Goal: Check status: Check status

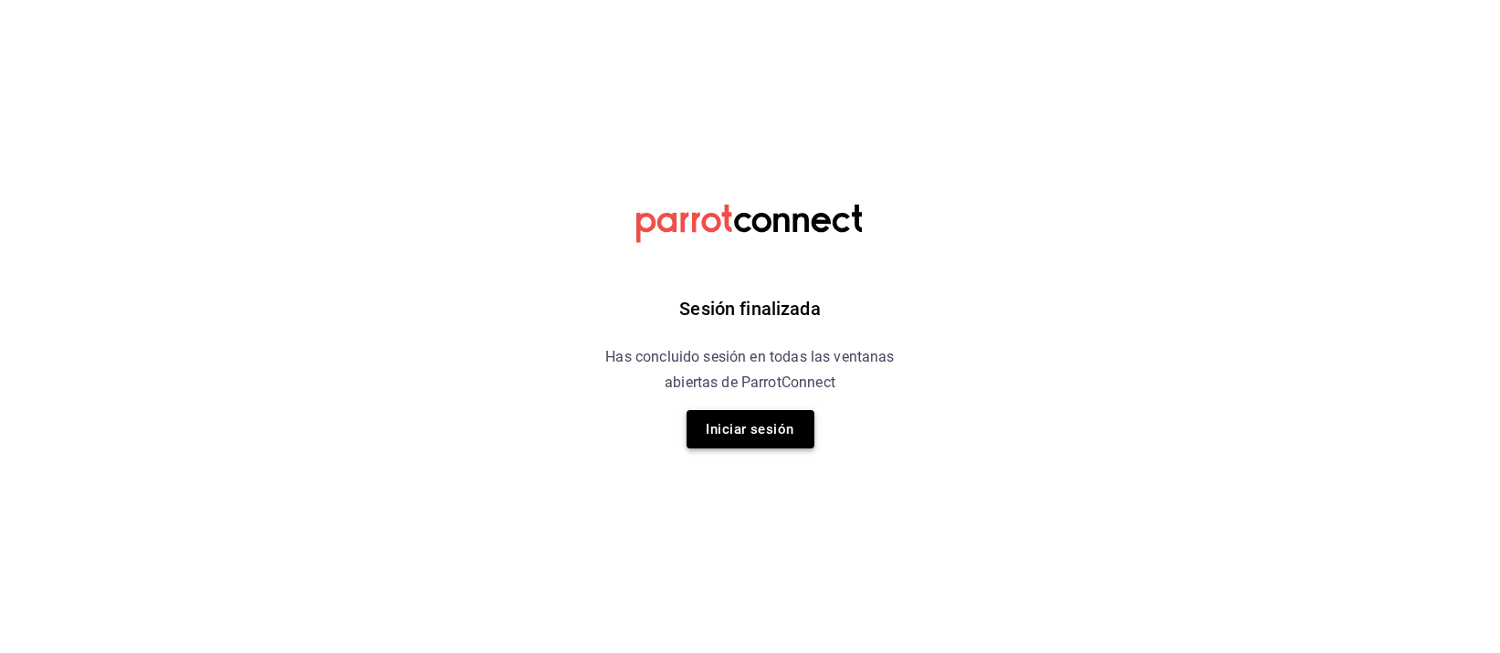
click at [770, 425] on button "Iniciar sesión" at bounding box center [751, 429] width 128 height 38
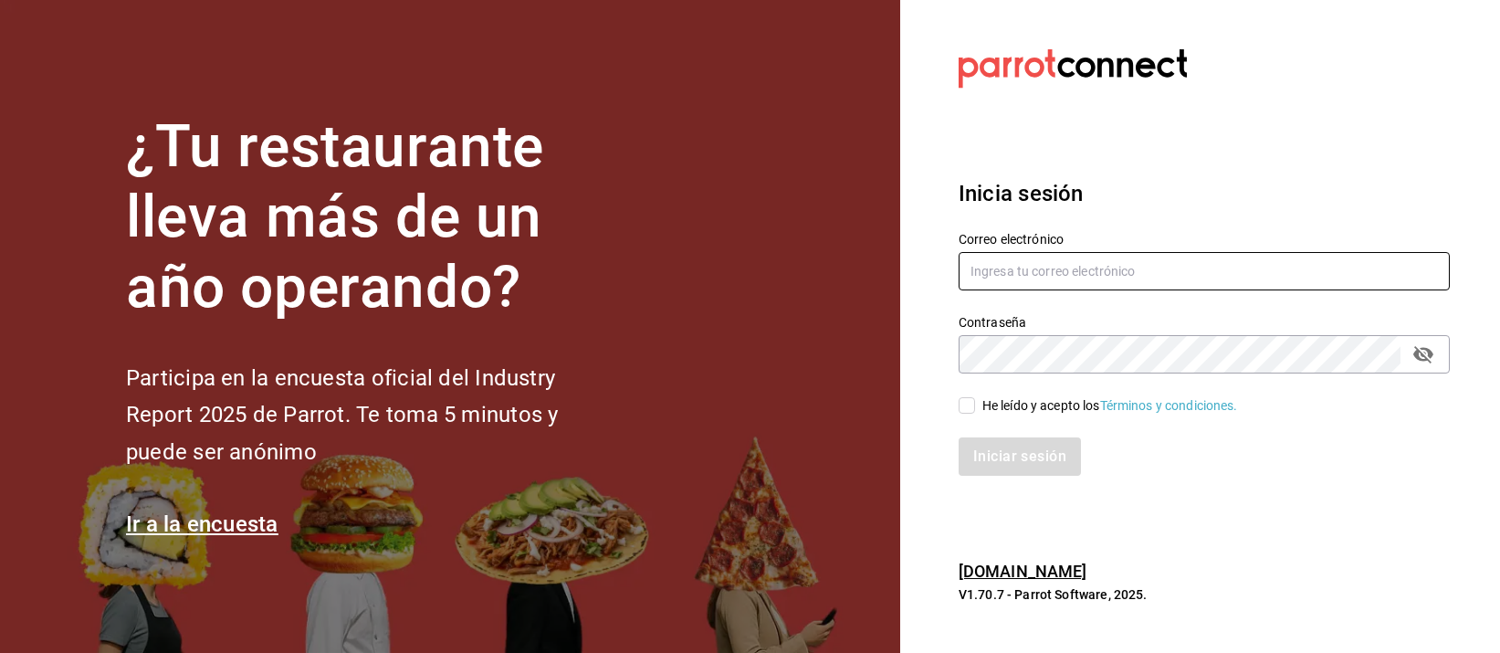
type input "mochomos.palmas@grupocosteno.com"
click at [966, 403] on input "He leído y acepto los Términos y condiciones." at bounding box center [967, 405] width 16 height 16
checkbox input "true"
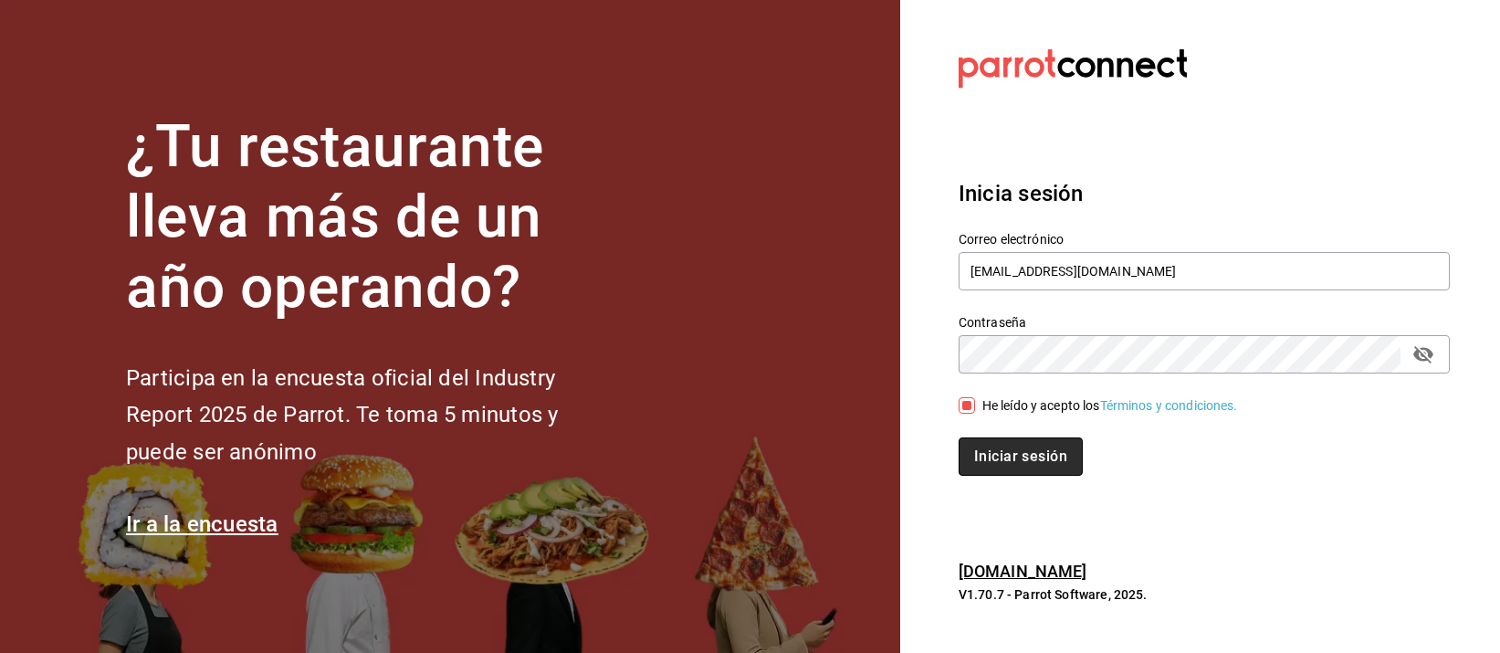
click at [984, 464] on button "Iniciar sesión" at bounding box center [1021, 456] width 124 height 38
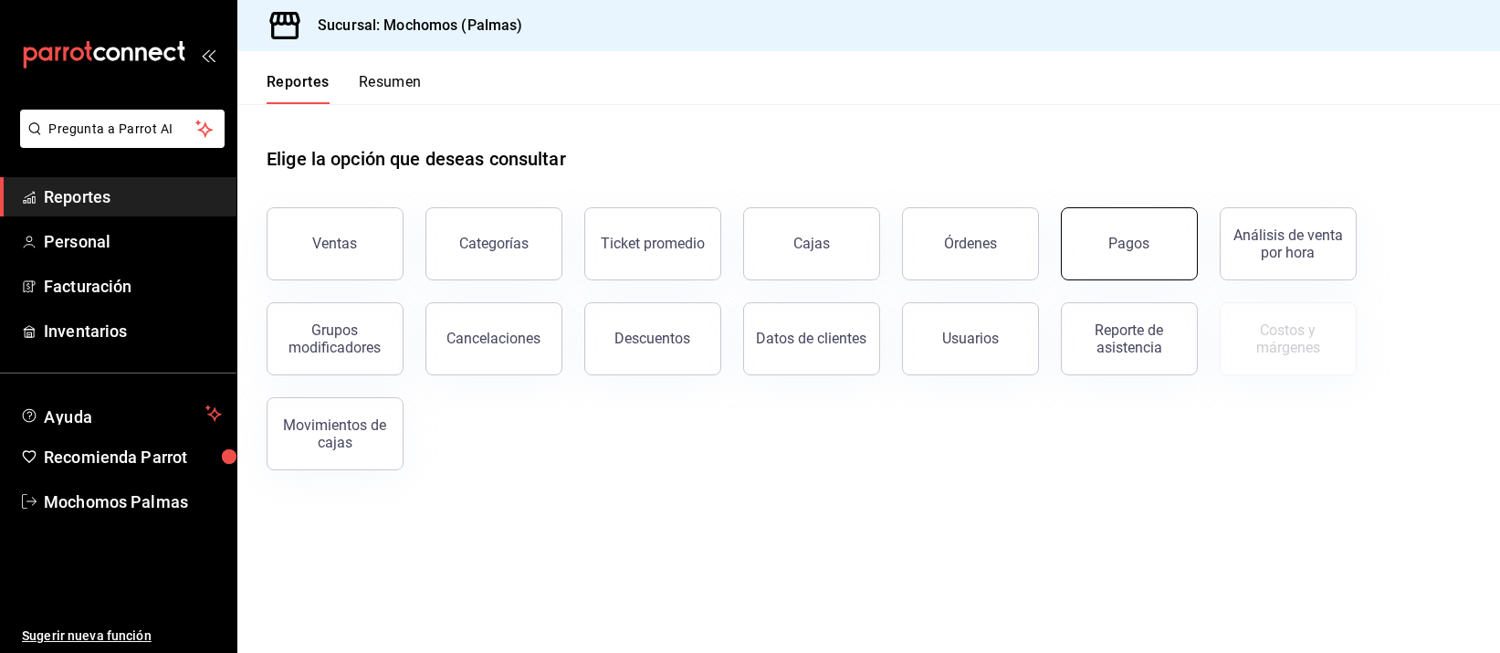
click at [1145, 233] on button "Pagos" at bounding box center [1129, 243] width 137 height 73
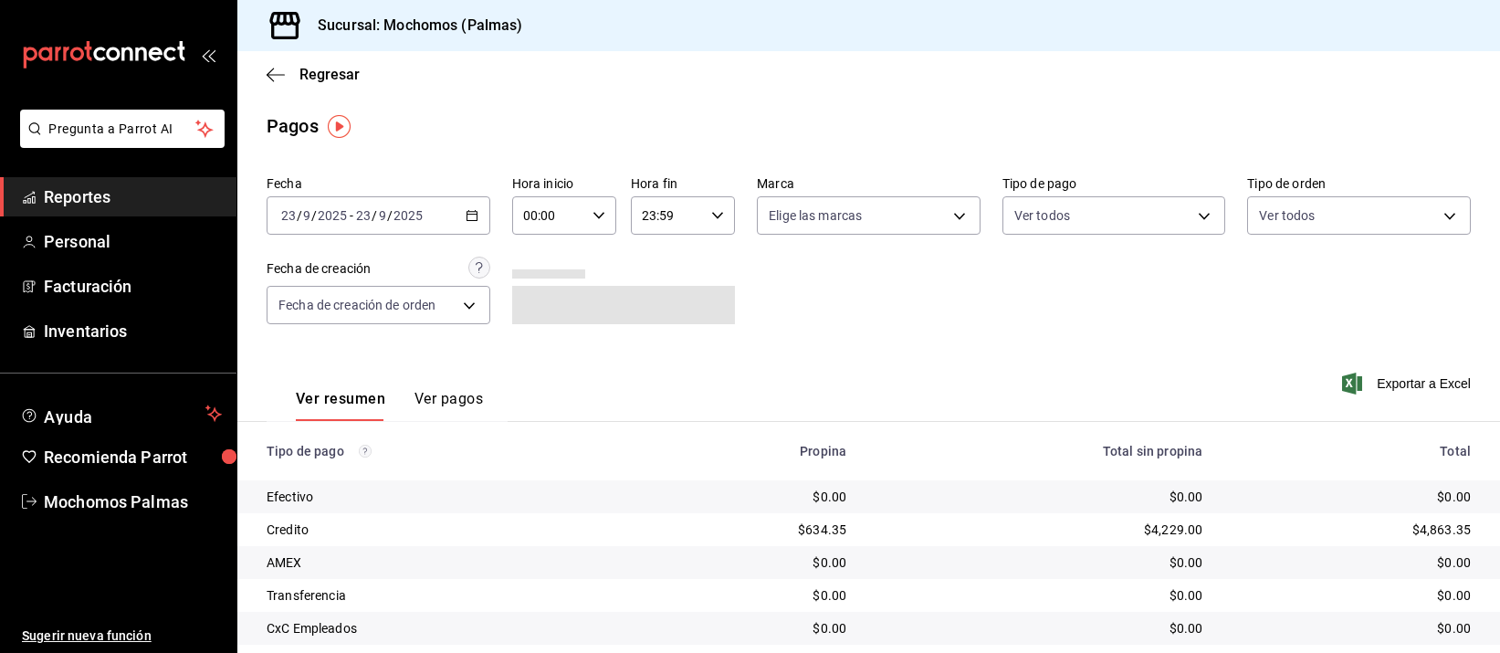
click at [469, 216] on icon "button" at bounding box center [472, 215] width 13 height 13
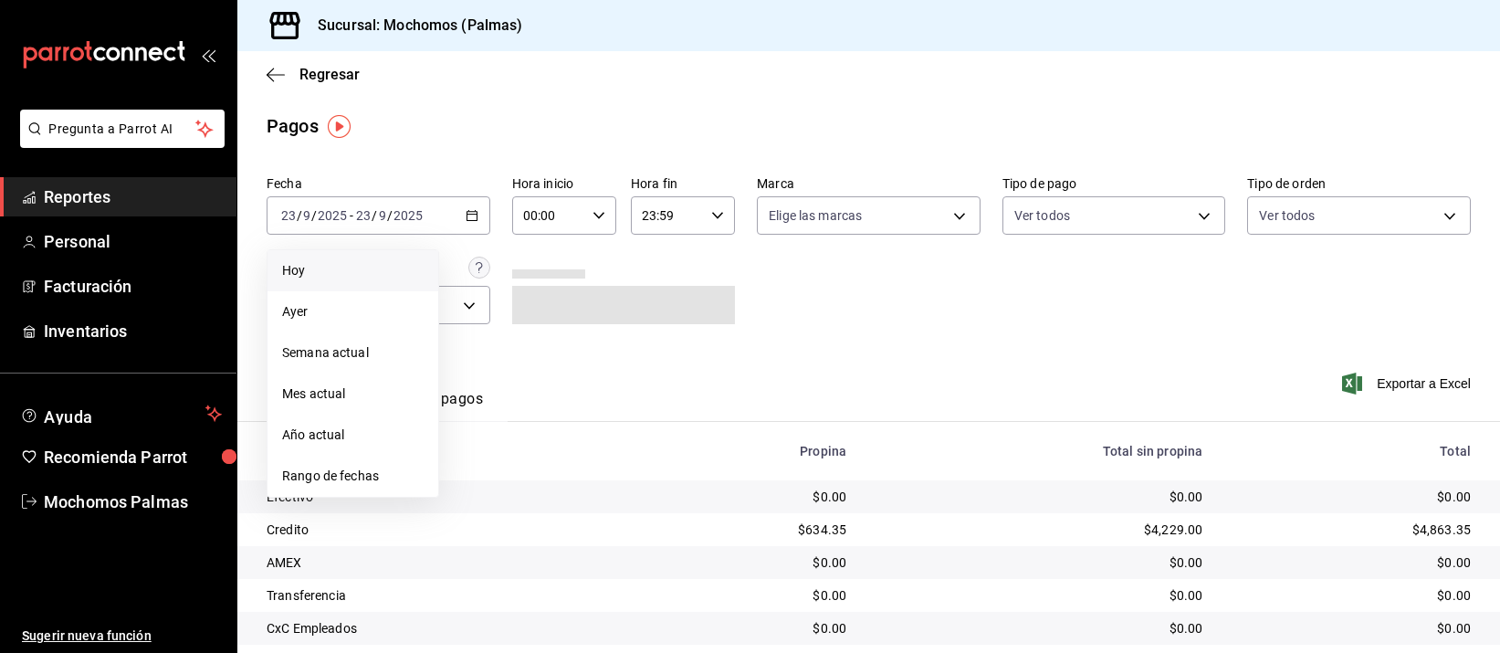
click at [378, 274] on span "Hoy" at bounding box center [353, 270] width 142 height 19
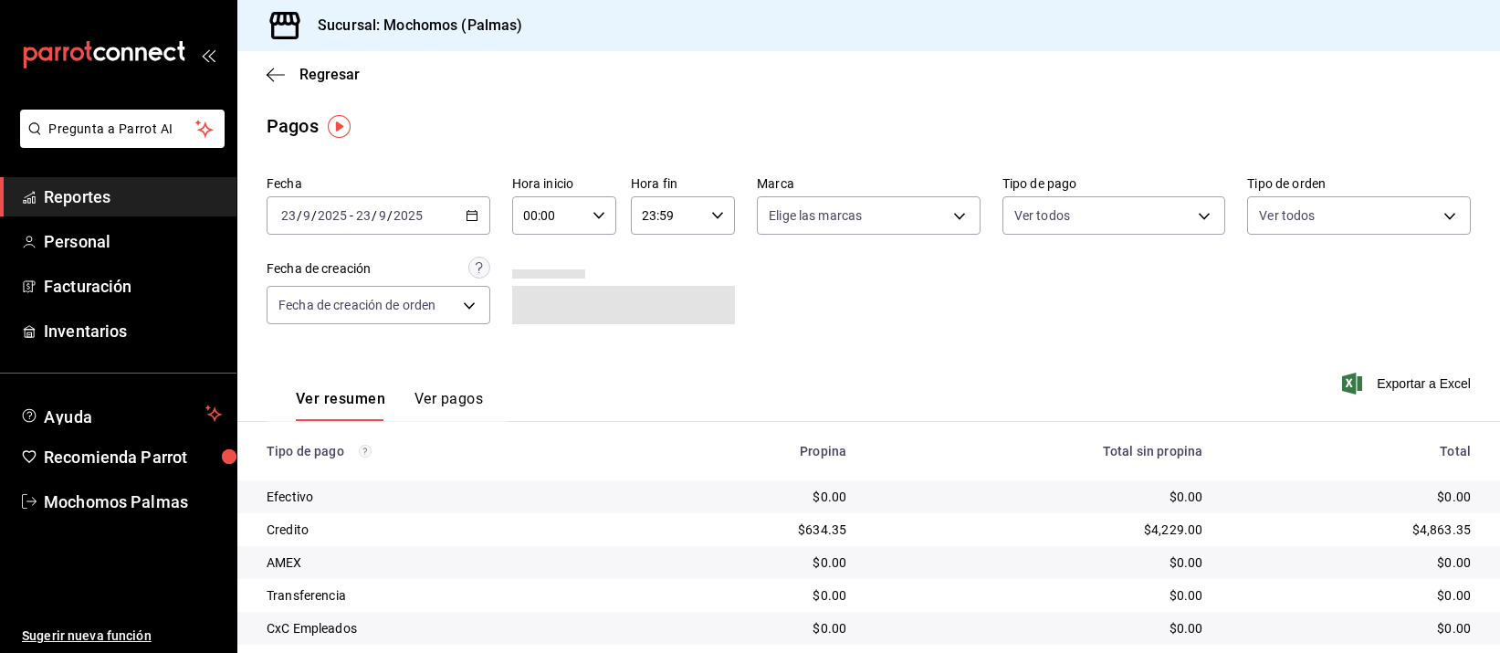
click at [602, 210] on div "00:00 Hora inicio" at bounding box center [564, 215] width 104 height 38
click at [525, 316] on span "04" at bounding box center [534, 323] width 22 height 15
type input "04:00"
click at [901, 315] on div at bounding box center [750, 326] width 1500 height 653
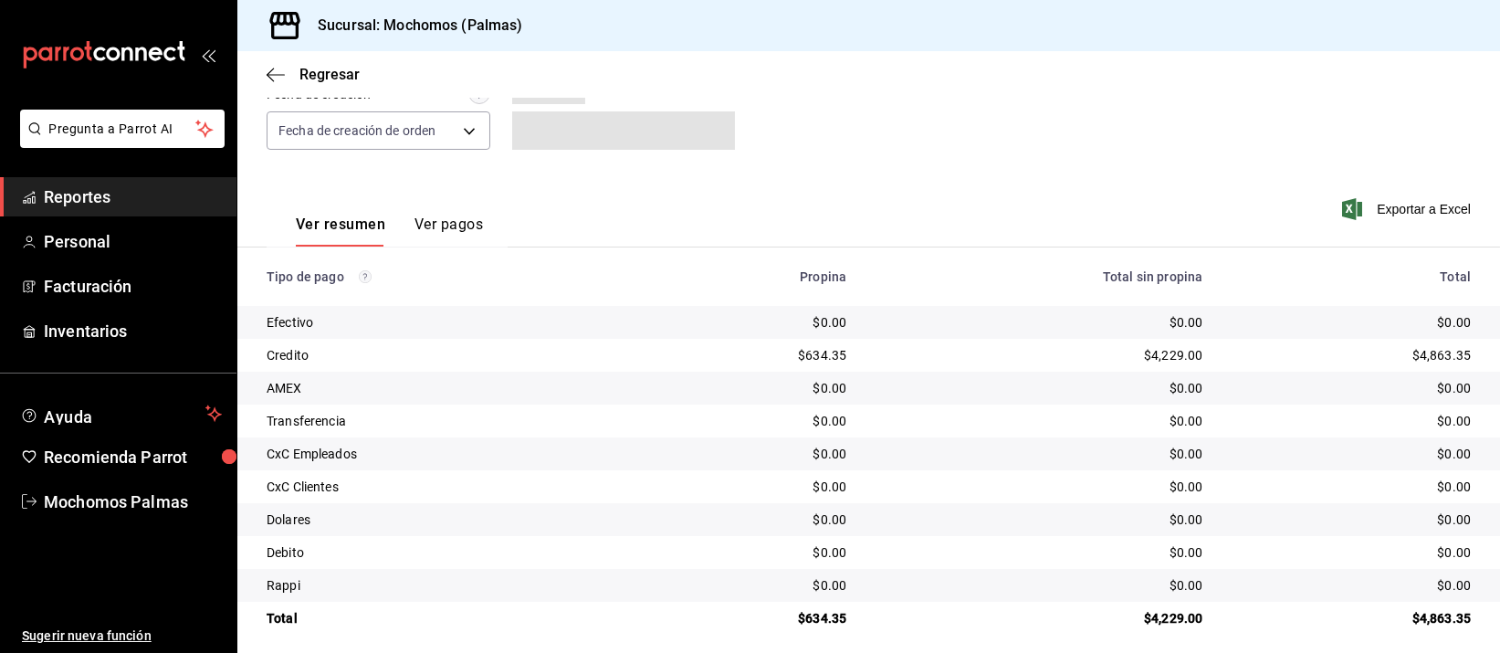
scroll to position [185, 0]
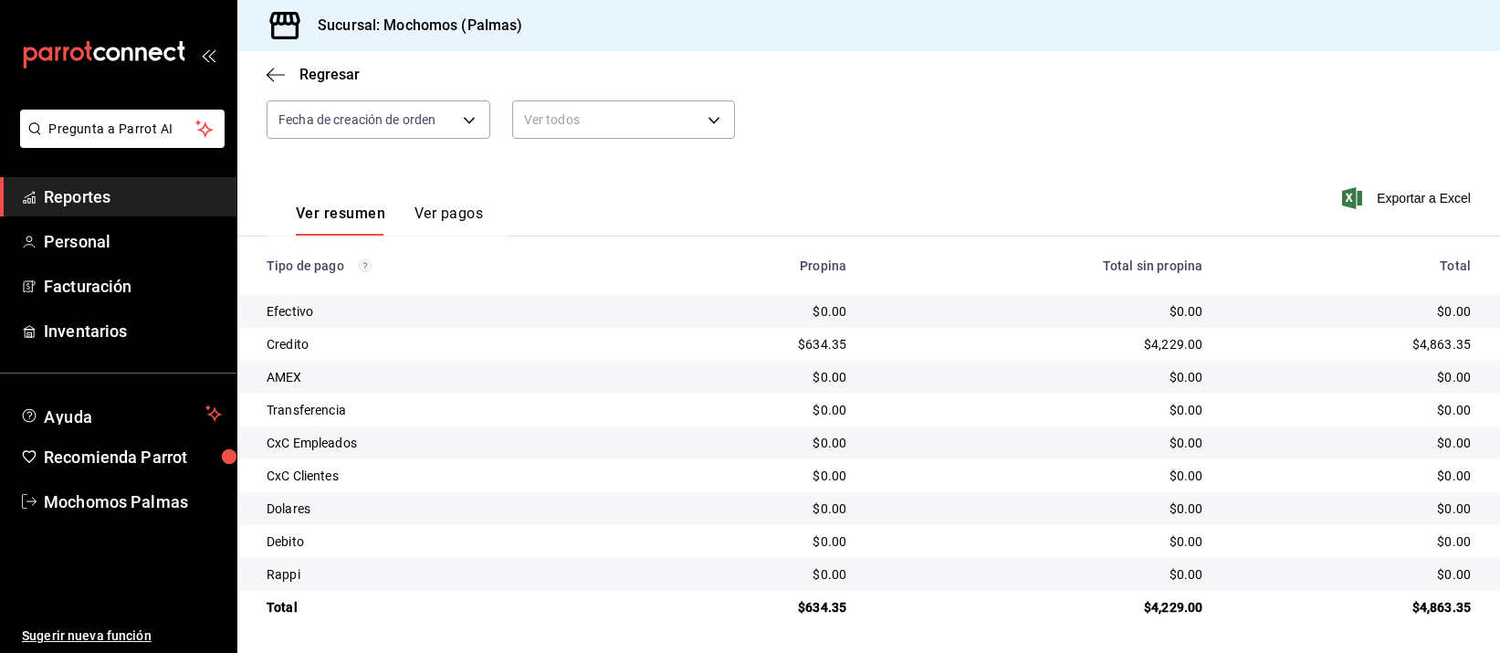
click at [723, 426] on td "$0.00" at bounding box center [754, 442] width 214 height 33
